Goal: Task Accomplishment & Management: Manage account settings

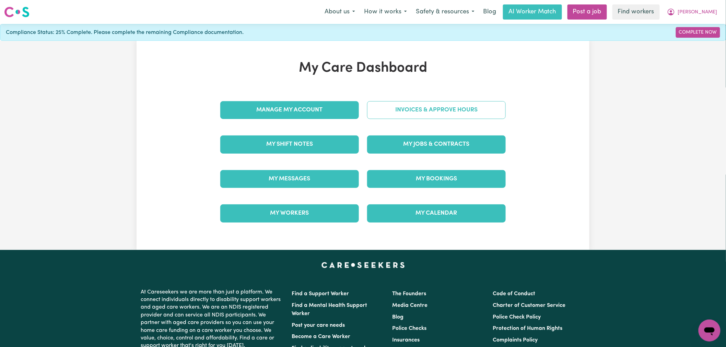
click at [467, 107] on link "Invoices & Approve Hours" at bounding box center [436, 110] width 139 height 18
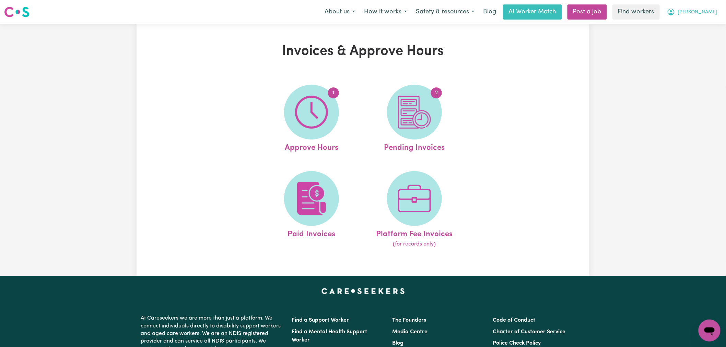
click at [675, 11] on icon "My Account" at bounding box center [671, 12] width 8 height 8
click at [704, 31] on link "My Dashboard" at bounding box center [694, 26] width 54 height 13
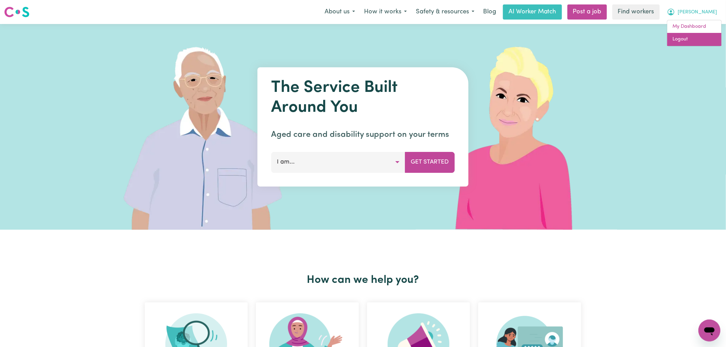
click at [688, 33] on link "Logout" at bounding box center [694, 39] width 54 height 13
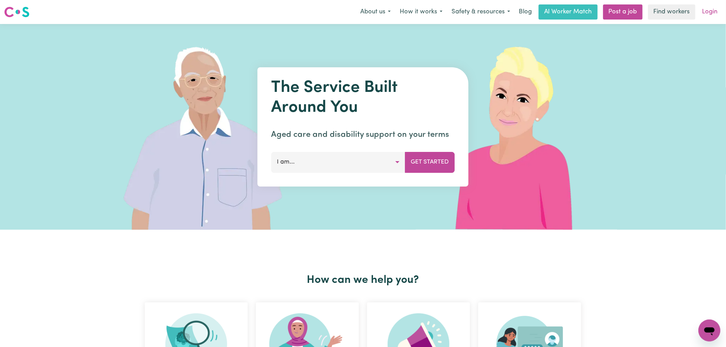
click at [708, 17] on link "Login" at bounding box center [710, 11] width 24 height 15
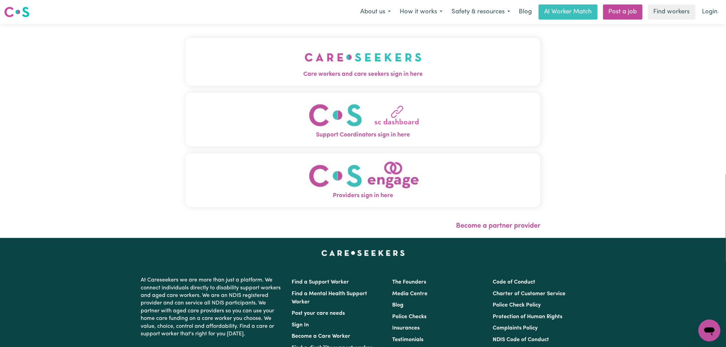
click at [305, 45] on button "Care workers and care seekers sign in here" at bounding box center [363, 62] width 355 height 48
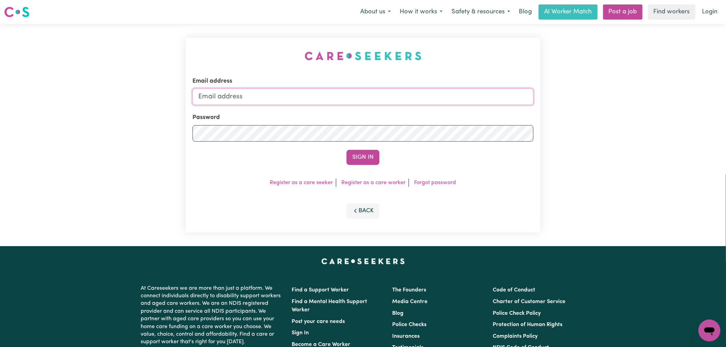
type input "[PERSON_NAME][EMAIL_ADDRESS][DOMAIN_NAME]"
click at [317, 97] on input "[PERSON_NAME][EMAIL_ADDRESS][DOMAIN_NAME]" at bounding box center [362, 96] width 341 height 16
click at [367, 161] on button "Sign In" at bounding box center [362, 157] width 33 height 15
